Goal: Check status: Check status

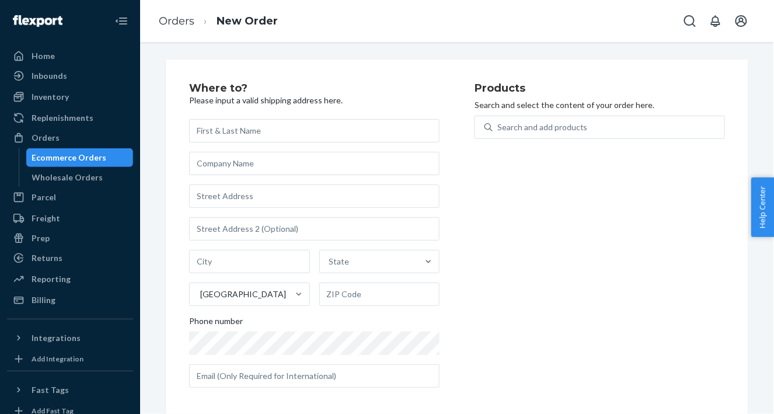
click at [61, 159] on div "Ecommerce Orders" at bounding box center [69, 158] width 75 height 12
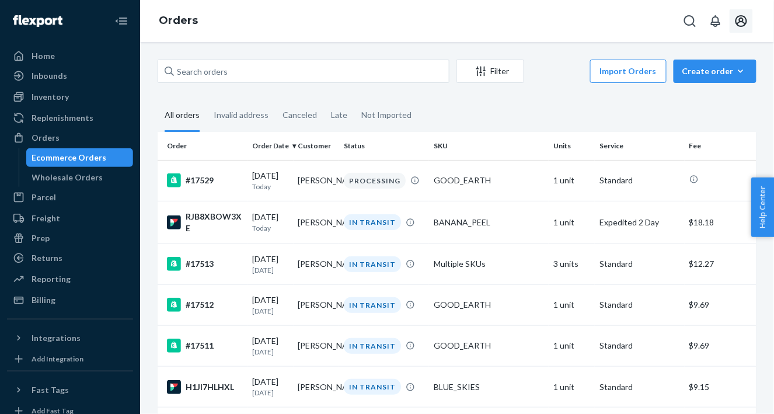
click at [746, 23] on icon "Open account menu" at bounding box center [741, 21] width 12 height 12
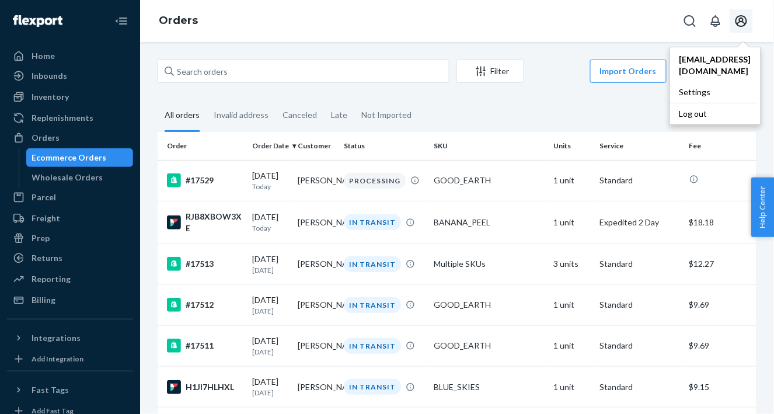
scroll to position [99, 0]
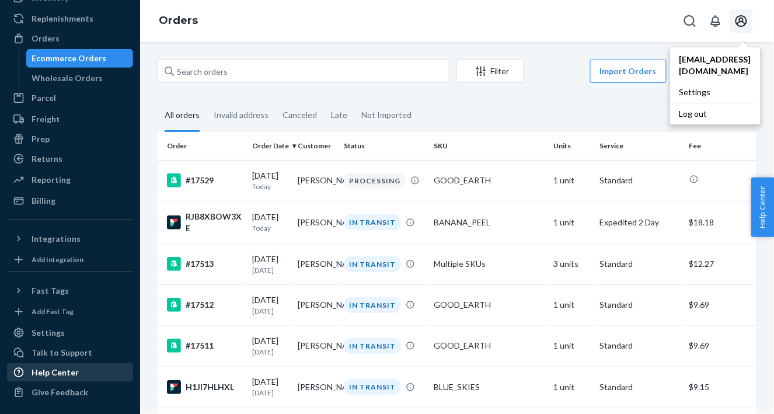
click at [65, 373] on div "Help Center" at bounding box center [55, 372] width 47 height 12
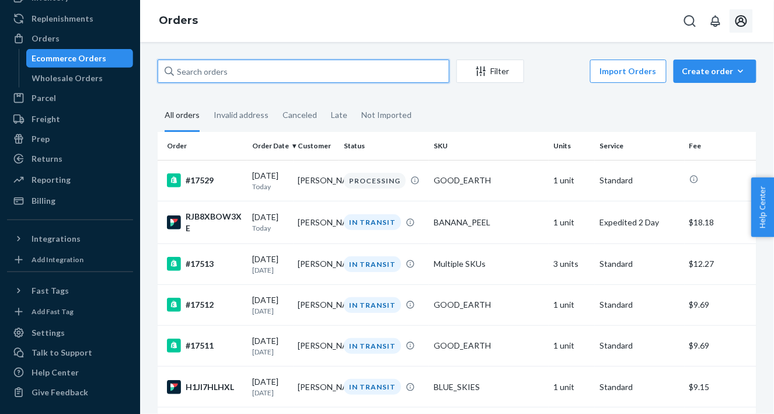
click at [211, 76] on input "text" at bounding box center [304, 71] width 292 height 23
paste input "136766342"
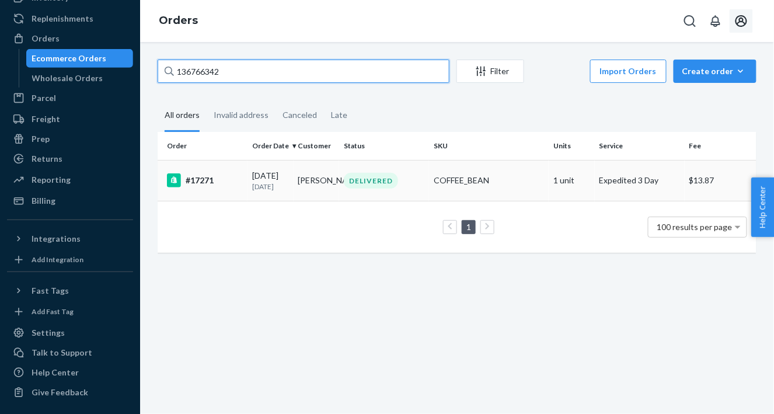
type input "136766342"
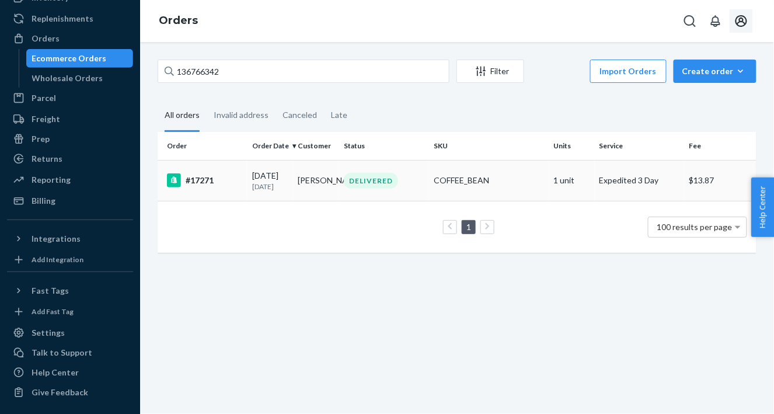
click at [236, 179] on div "#17271" at bounding box center [205, 180] width 76 height 14
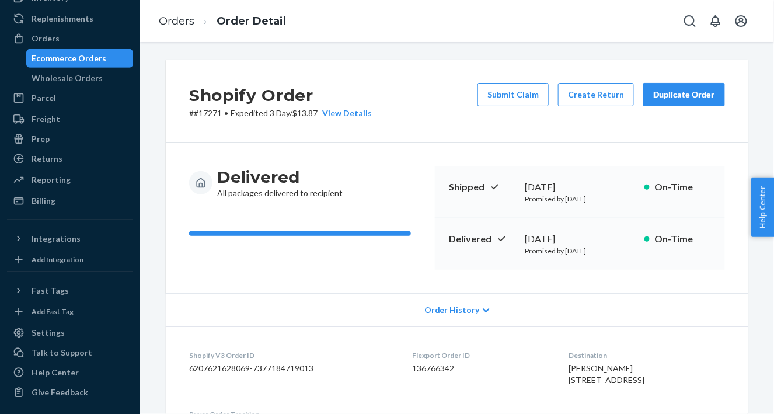
click at [208, 112] on p "# #17271 • Expedited 3 Day / $13.87 View Details" at bounding box center [280, 113] width 183 height 12
copy p "17271"
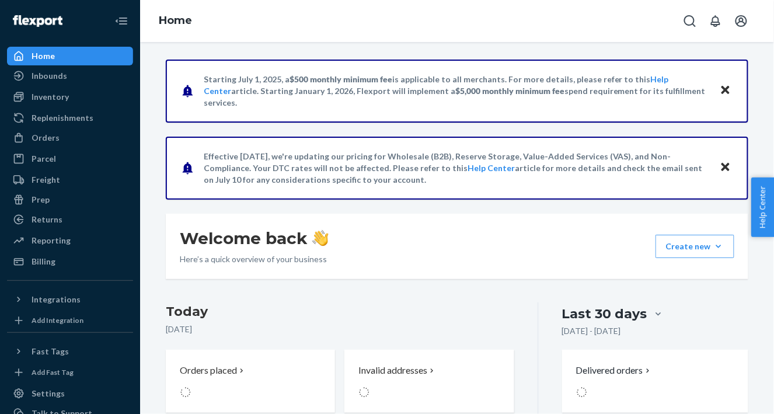
scroll to position [61, 0]
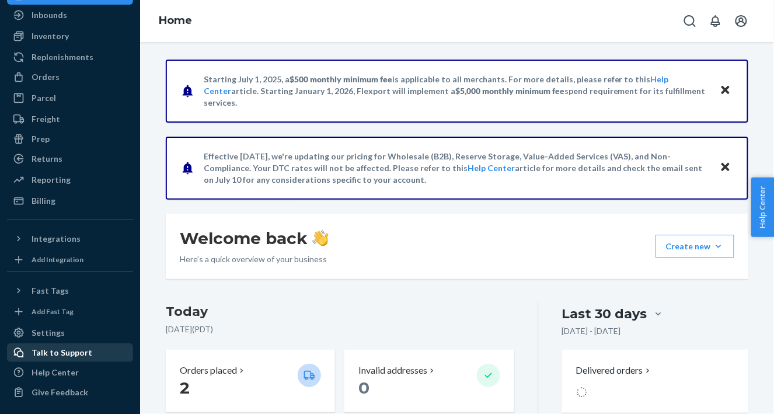
click at [58, 354] on div "Talk to Support" at bounding box center [62, 353] width 61 height 12
